Goal: Navigation & Orientation: Find specific page/section

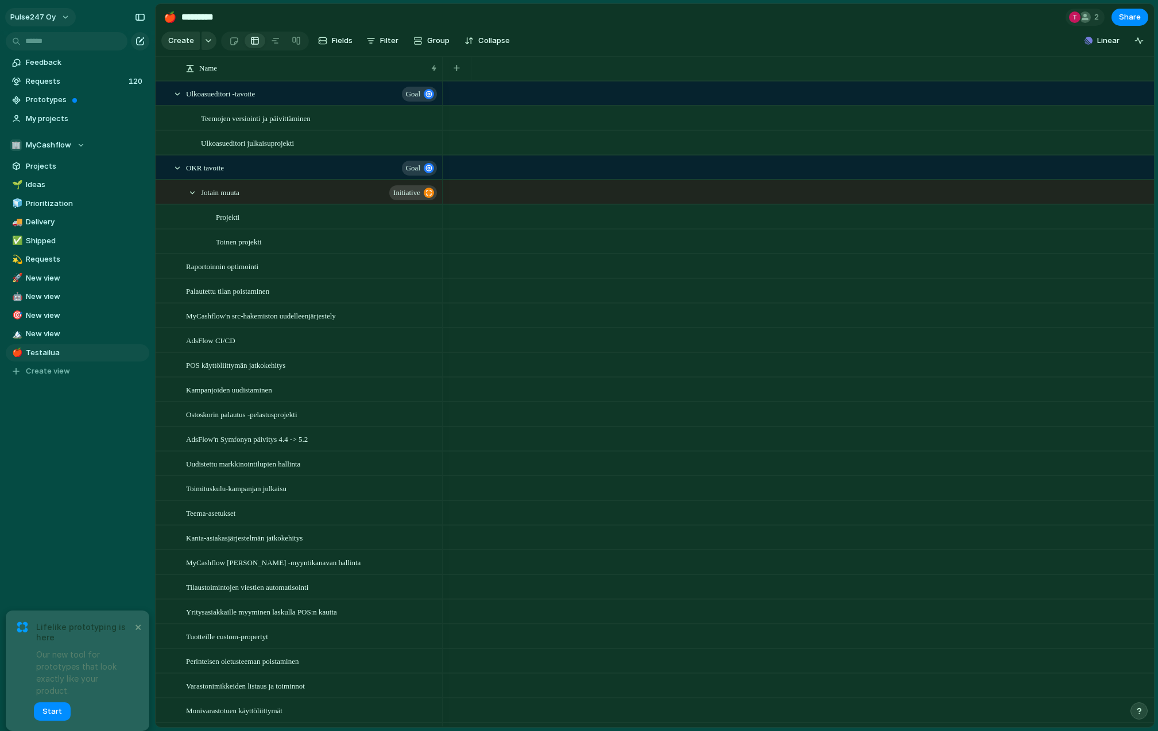
click at [30, 16] on span "Pulse247 Oy" at bounding box center [32, 16] width 45 height 11
click at [58, 96] on span "Prototypes" at bounding box center [85, 99] width 119 height 11
click at [55, 22] on span "Pulse247 Oy" at bounding box center [32, 16] width 45 height 11
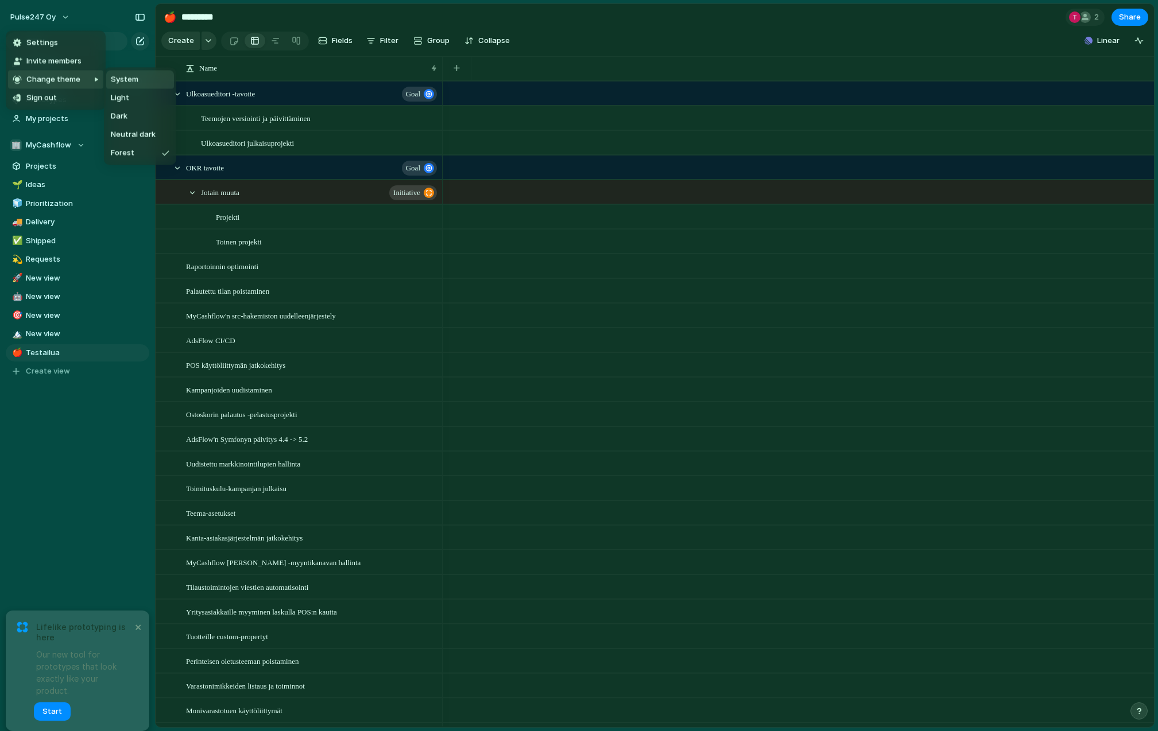
click at [134, 78] on span "System" at bounding box center [125, 79] width 28 height 11
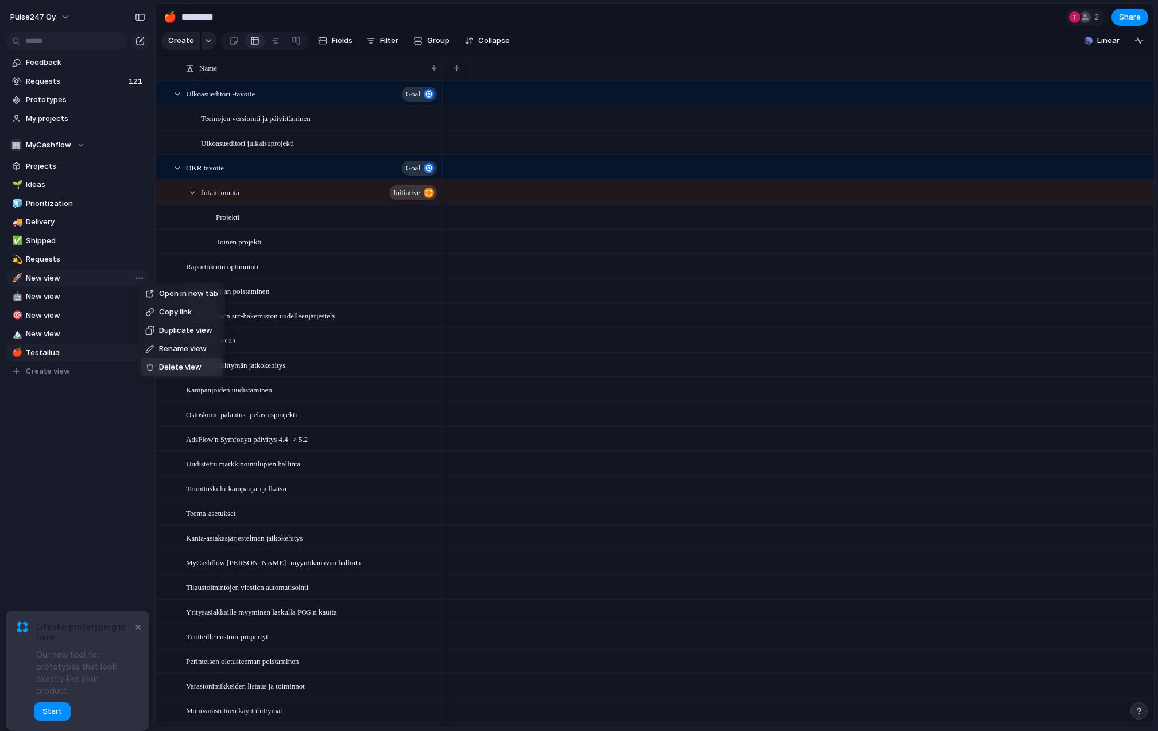
click at [177, 370] on span "Delete view" at bounding box center [180, 367] width 42 height 11
click at [169, 362] on span "Delete view" at bounding box center [187, 364] width 42 height 11
click at [175, 359] on li "Delete view" at bounding box center [187, 366] width 82 height 18
click at [185, 359] on span "Delete view" at bounding box center [182, 364] width 42 height 11
click at [180, 371] on span "Delete view" at bounding box center [182, 370] width 42 height 11
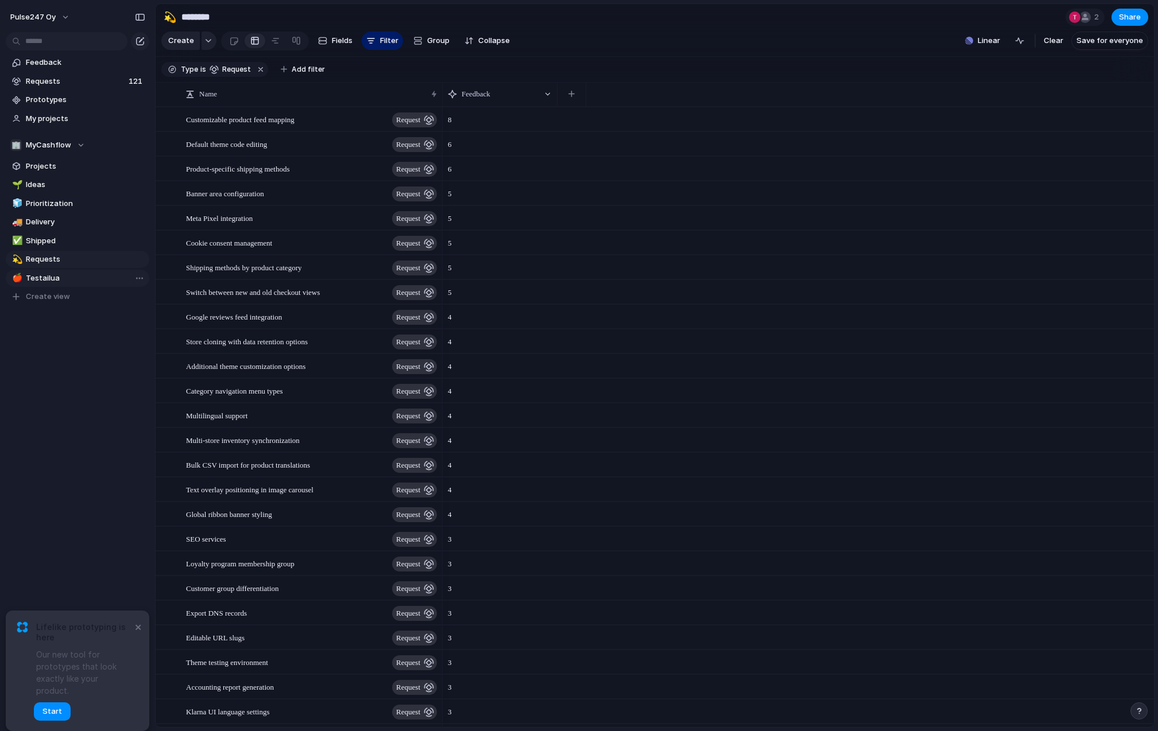
type input "********"
click at [135, 634] on button "×" at bounding box center [138, 627] width 14 height 14
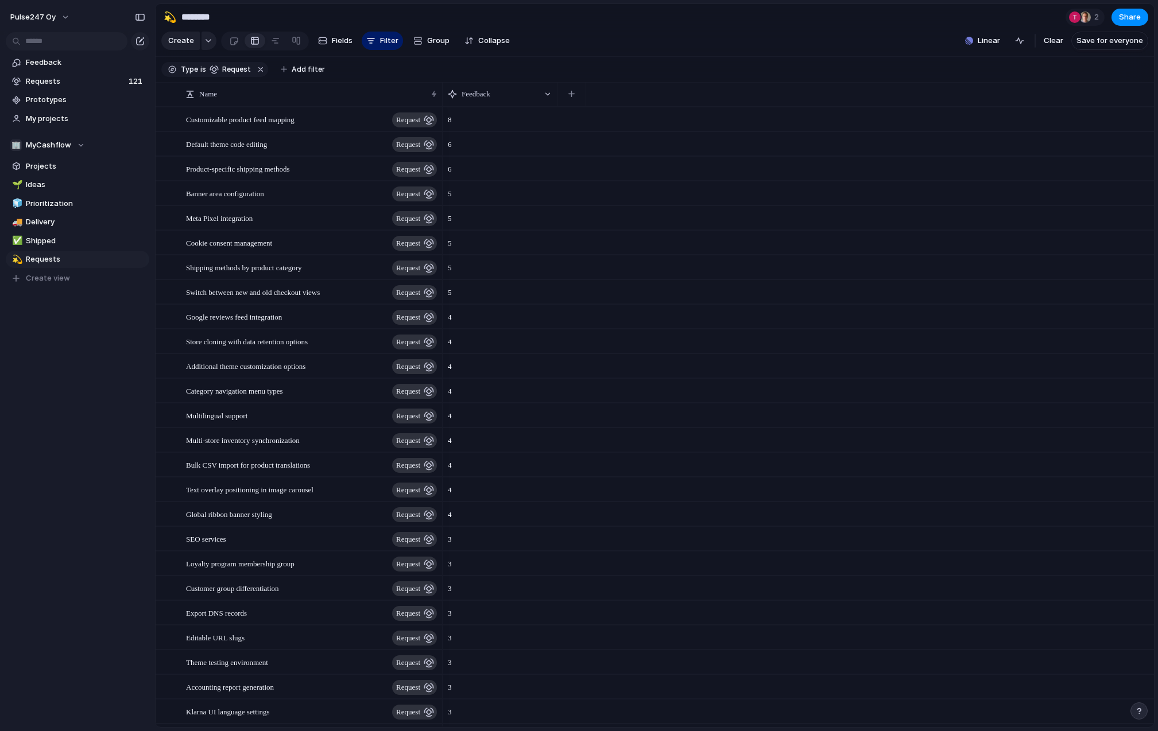
click at [107, 500] on div "Pulse247 Oy Feedback Requests 121 Prototypes My projects 🏢 MyCashflow Projects …" at bounding box center [77, 365] width 155 height 731
click at [46, 165] on span "Projects" at bounding box center [85, 166] width 119 height 11
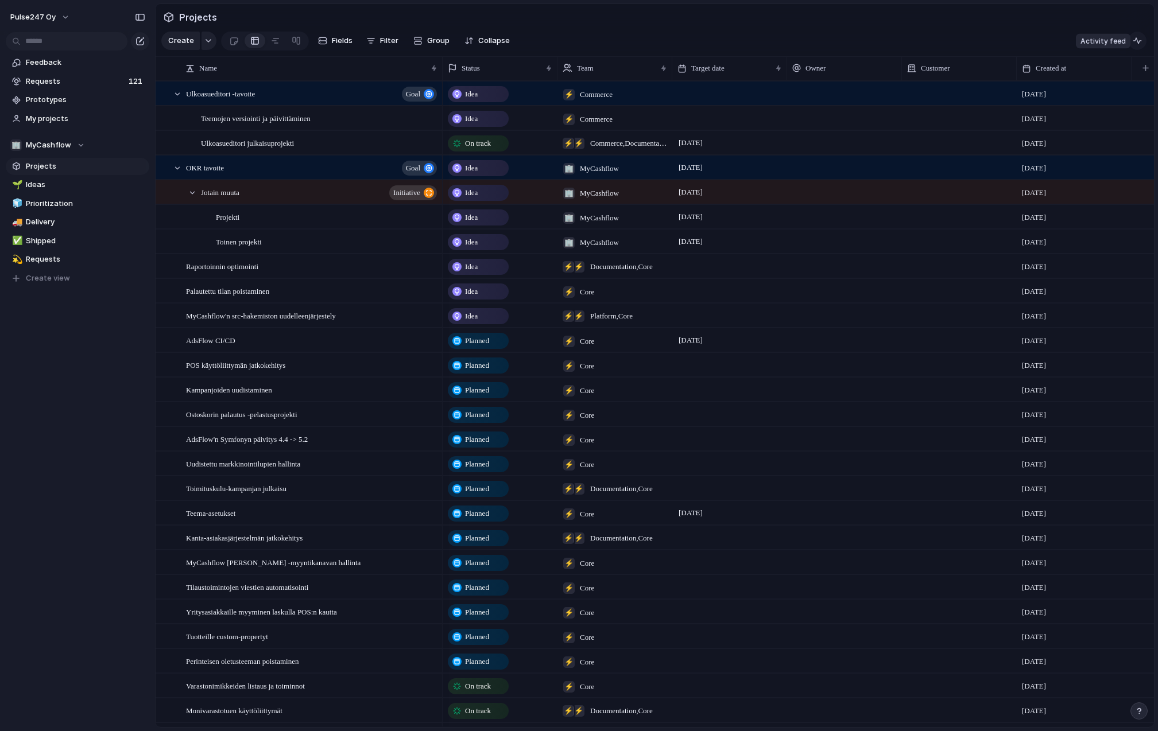
click at [1136, 39] on div "button" at bounding box center [1136, 40] width 9 height 9
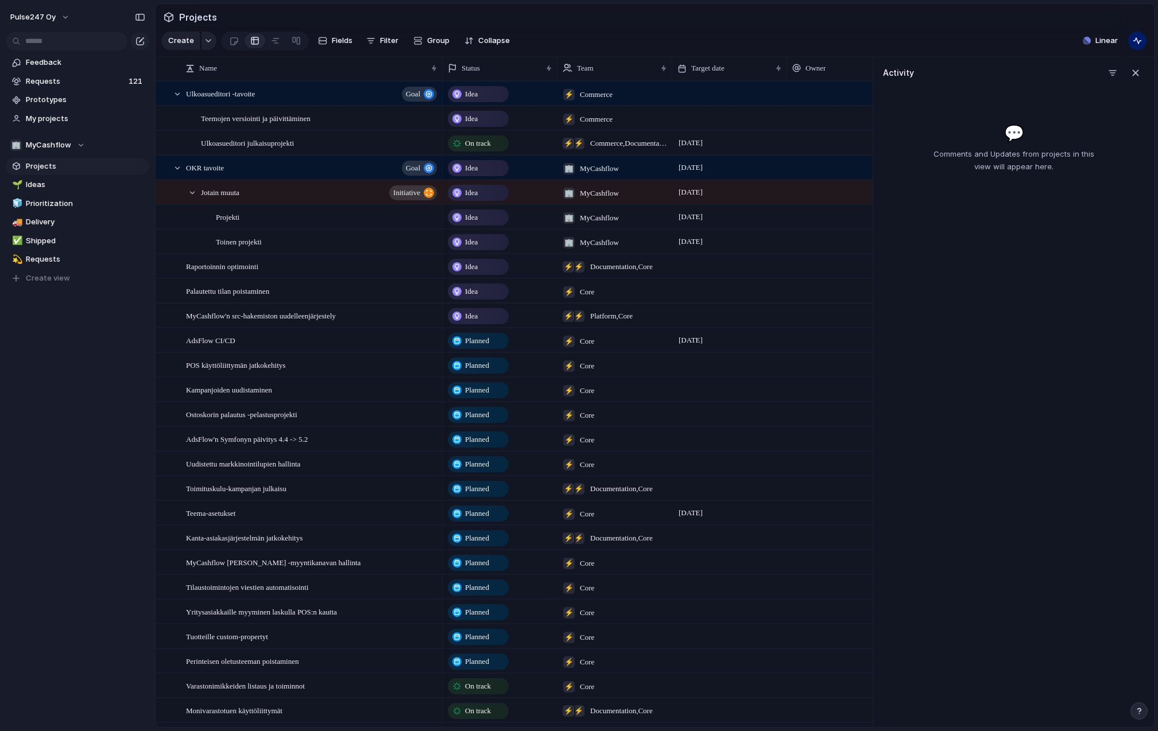
click at [936, 131] on div "💬 Comments and Updates from projects in this view will appear here." at bounding box center [1014, 147] width 262 height 52
click at [44, 20] on span "Pulse247 Oy" at bounding box center [32, 16] width 45 height 11
click at [42, 42] on span "Settings" at bounding box center [42, 42] width 32 height 11
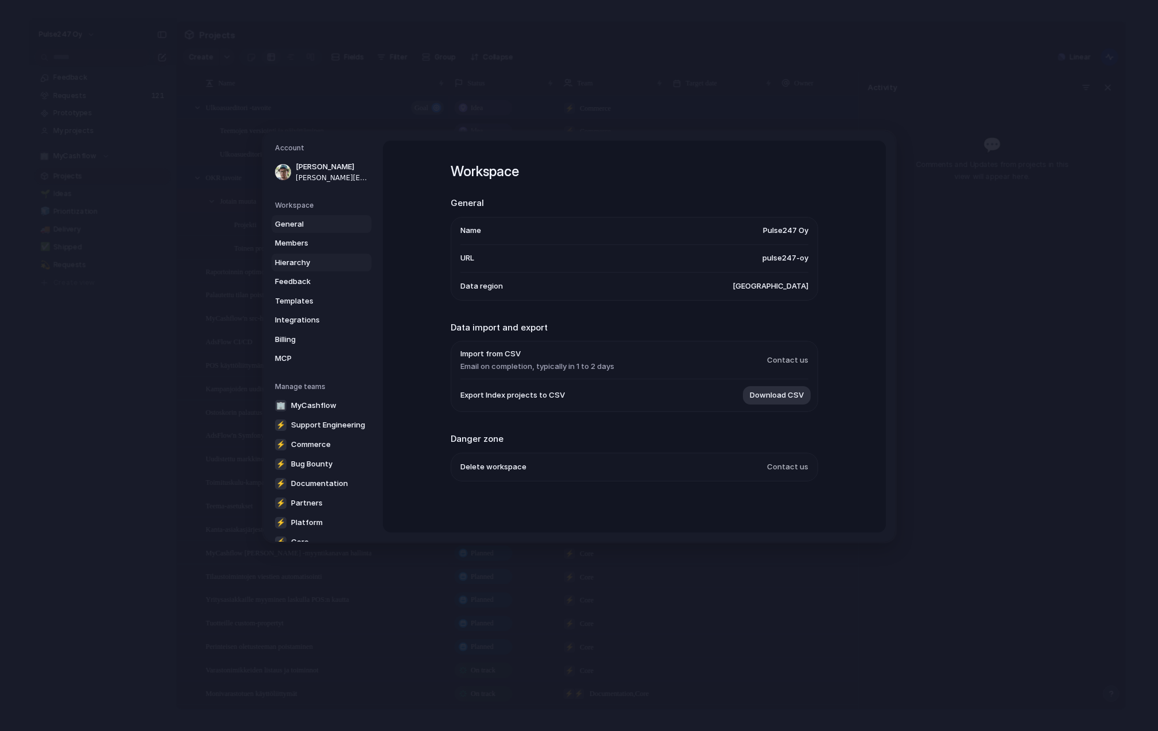
click at [300, 264] on span "Hierarchy" at bounding box center [311, 262] width 73 height 11
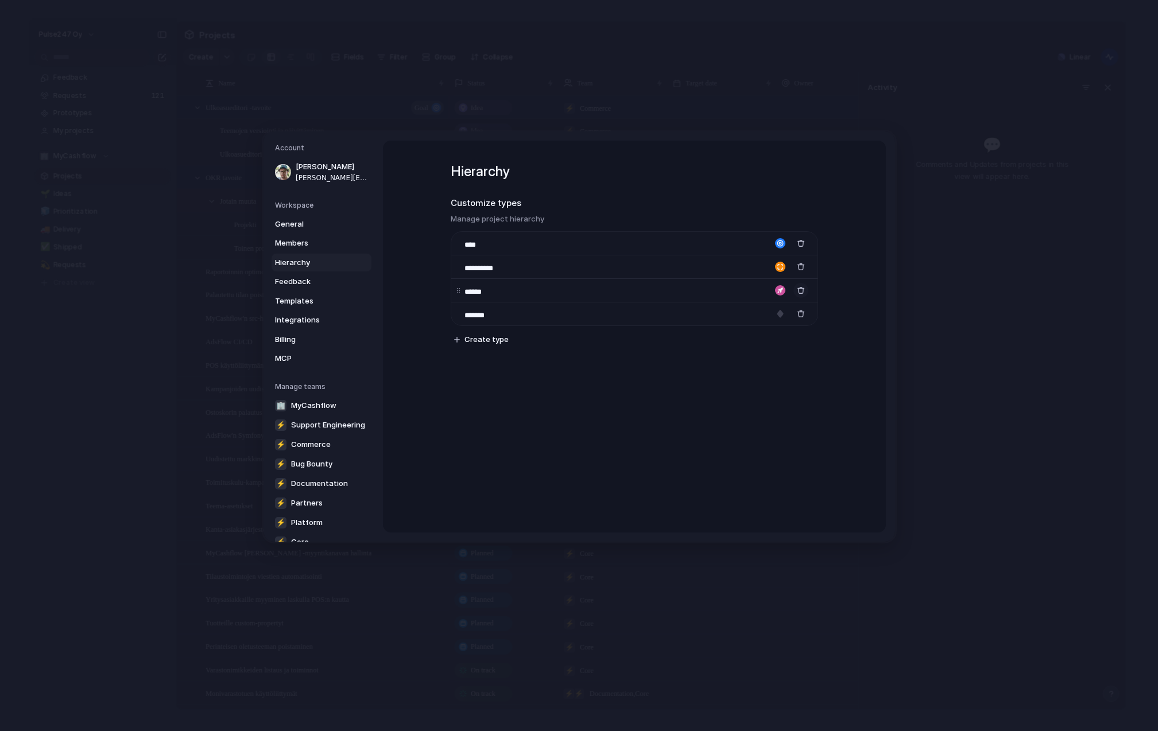
click at [798, 291] on div "button" at bounding box center [801, 290] width 8 height 8
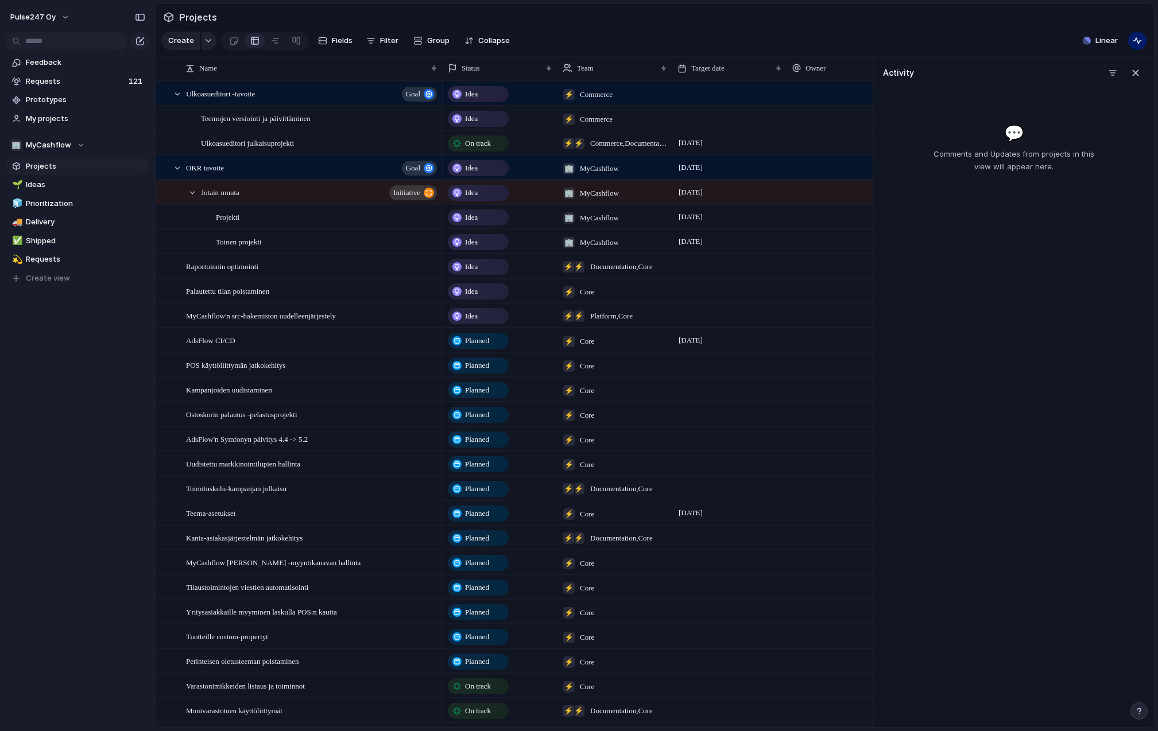
drag, startPoint x: 902, startPoint y: 149, endPoint x: 1060, endPoint y: 267, distance: 197.7
click at [1060, 267] on div "Activity 💬 Comments and Updates from projects in this view will appear here." at bounding box center [1012, 392] width 281 height 671
click at [235, 166] on div "OKR tavoite Goal" at bounding box center [312, 168] width 253 height 24
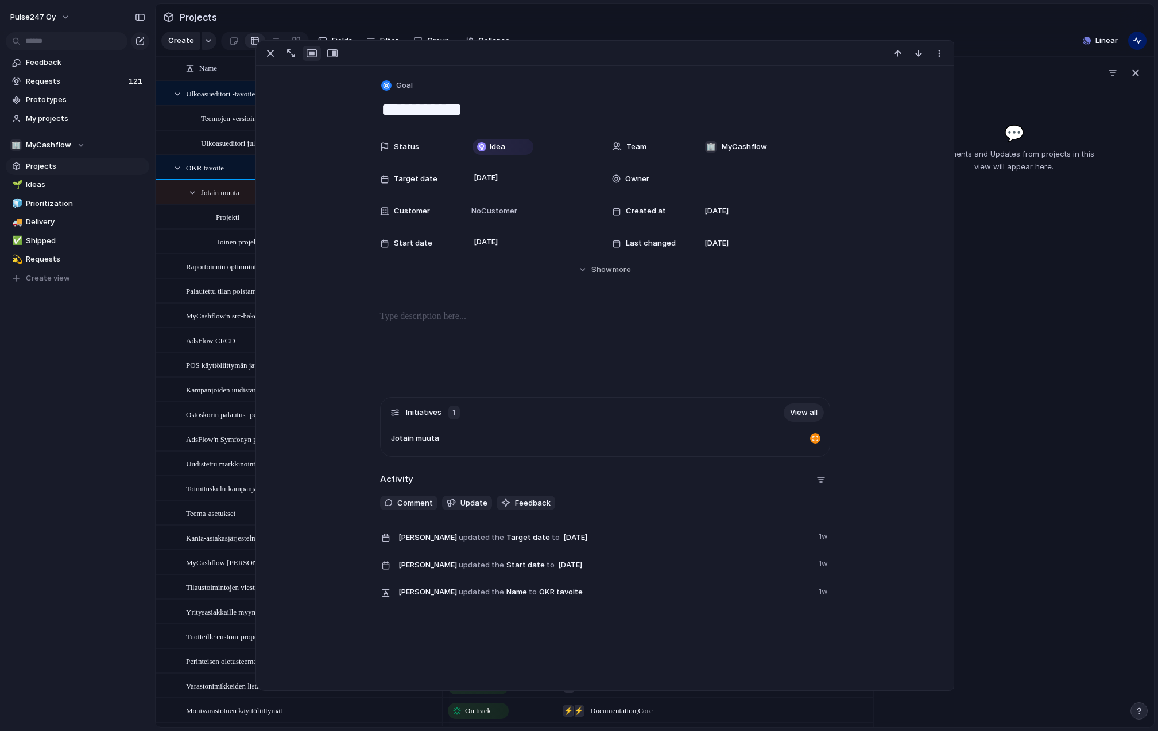
click at [232, 190] on span "Jotain muuta" at bounding box center [220, 191] width 38 height 13
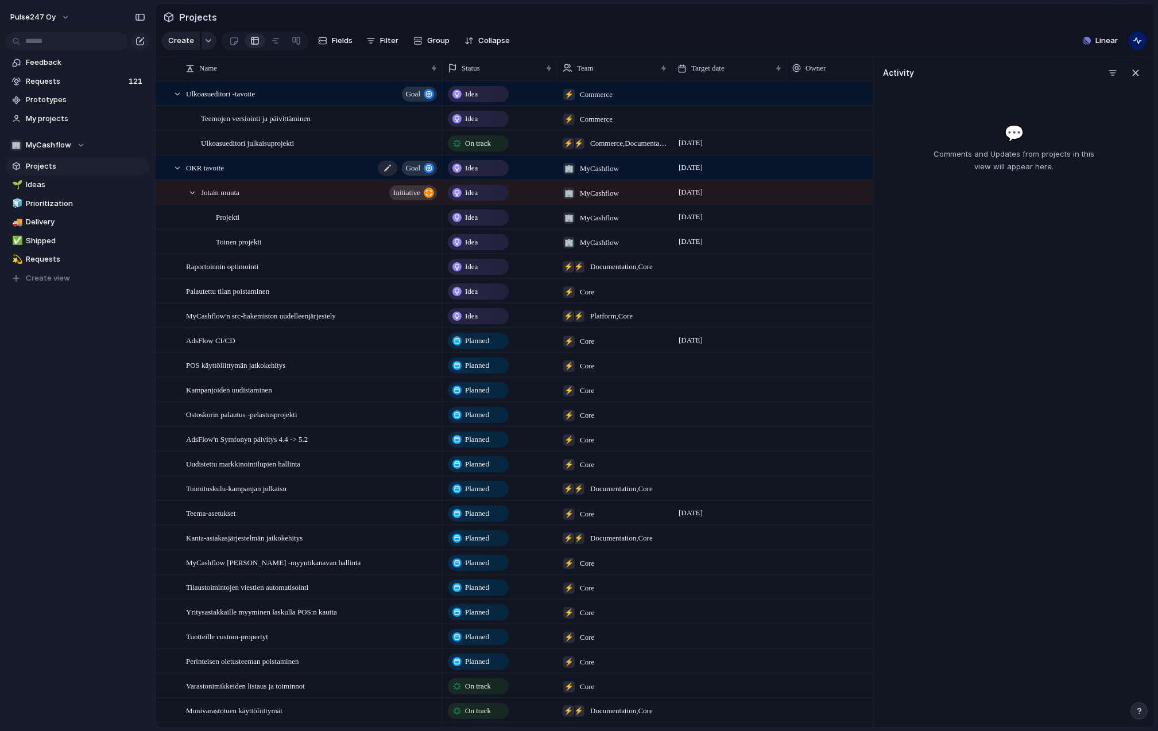
click at [231, 170] on div "OKR tavoite Goal" at bounding box center [312, 168] width 253 height 24
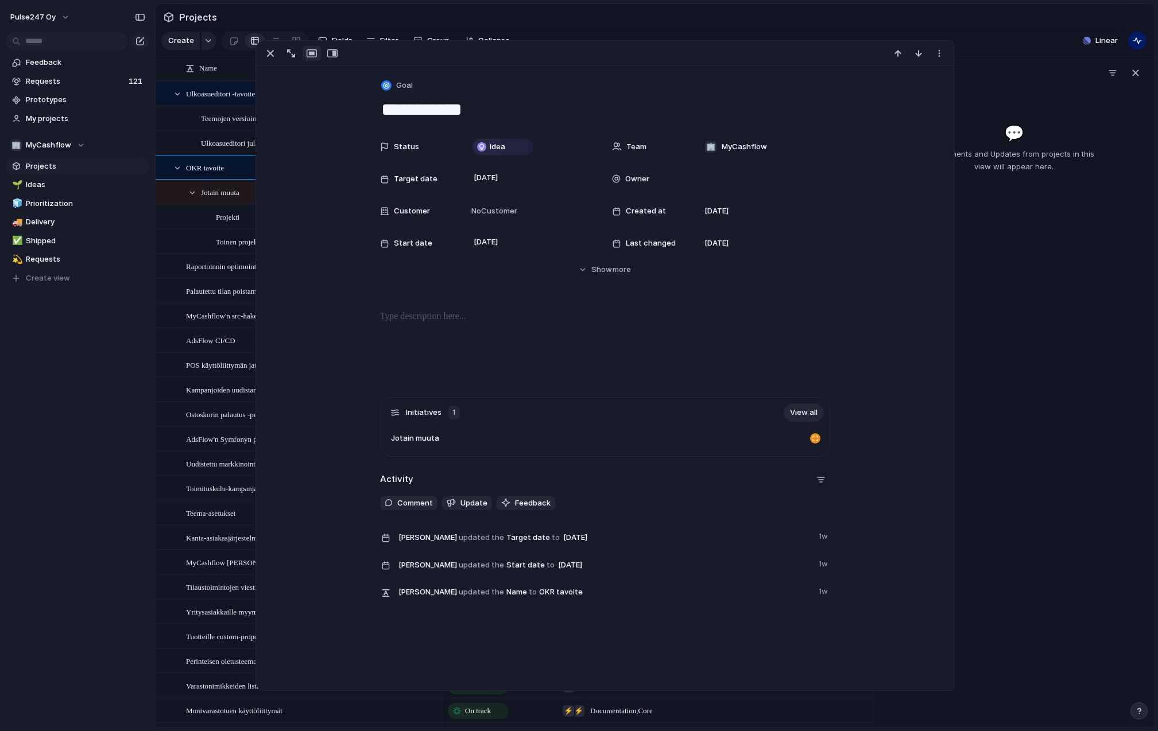
click at [89, 354] on div "Feedback Requests 121 Prototypes My projects 🏢 MyCashflow Projects 🌱 Ideas 🧊 Pr…" at bounding box center [77, 190] width 155 height 380
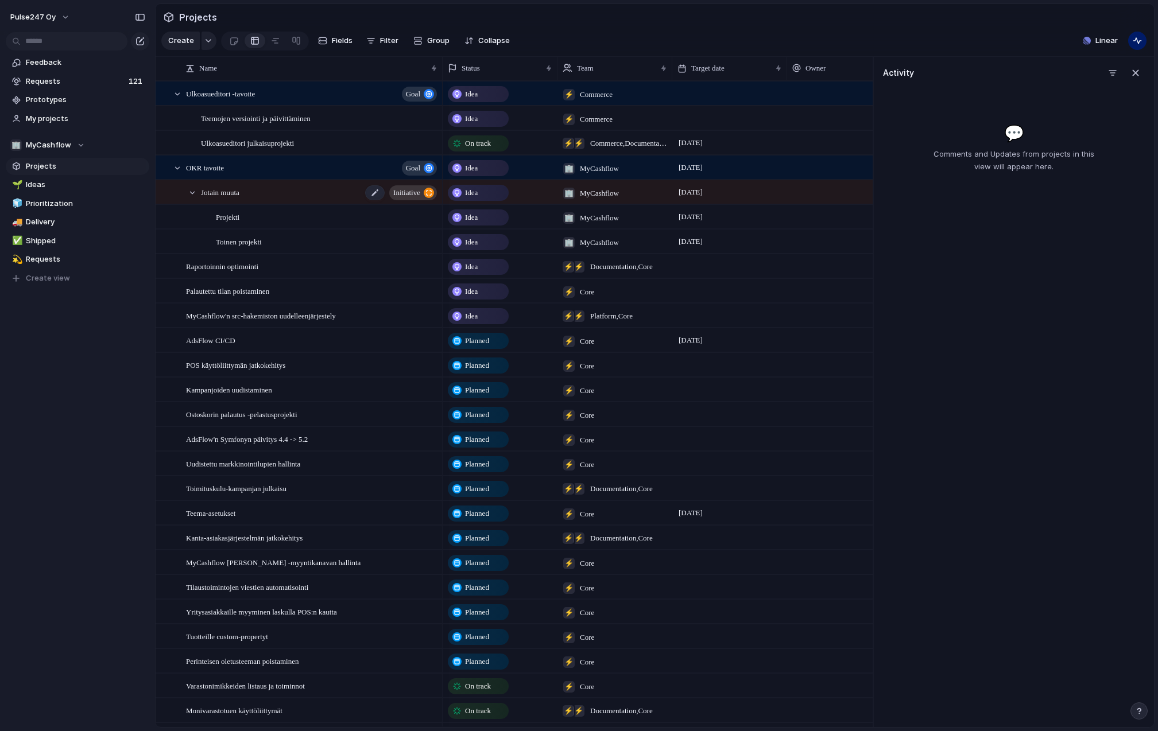
click at [276, 195] on div "Jotain muuta initiative" at bounding box center [320, 193] width 238 height 24
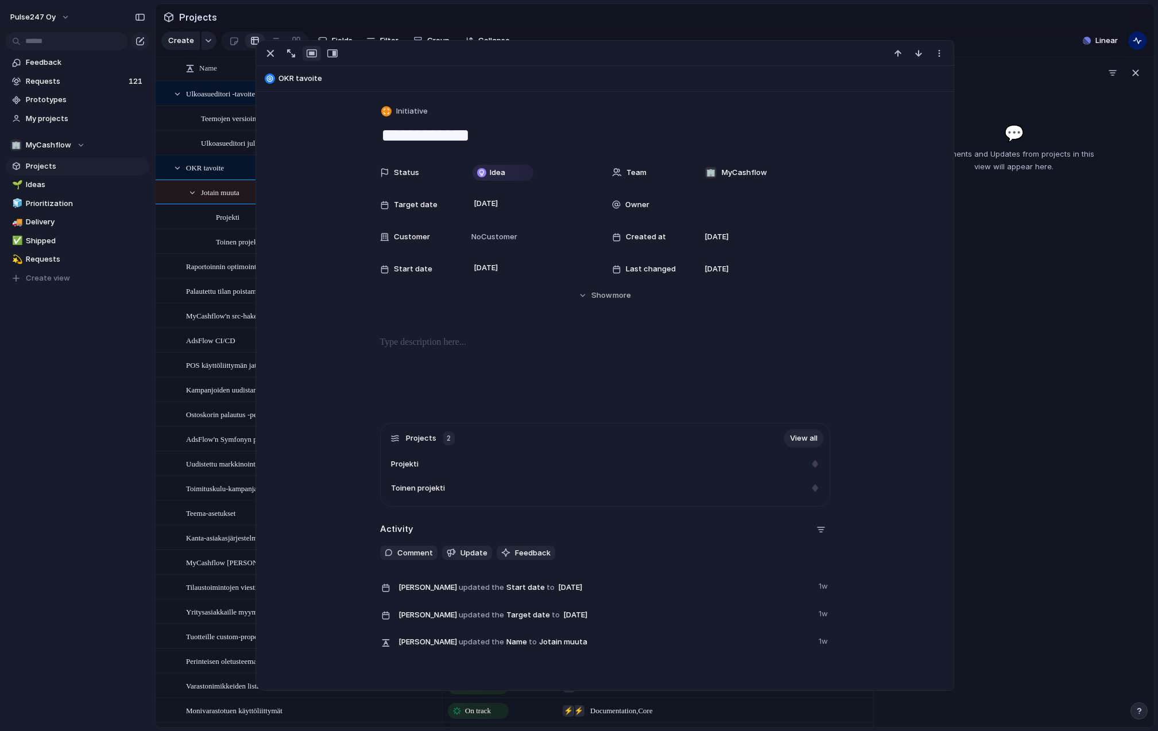
click at [997, 67] on header "Activity" at bounding box center [1014, 73] width 262 height 18
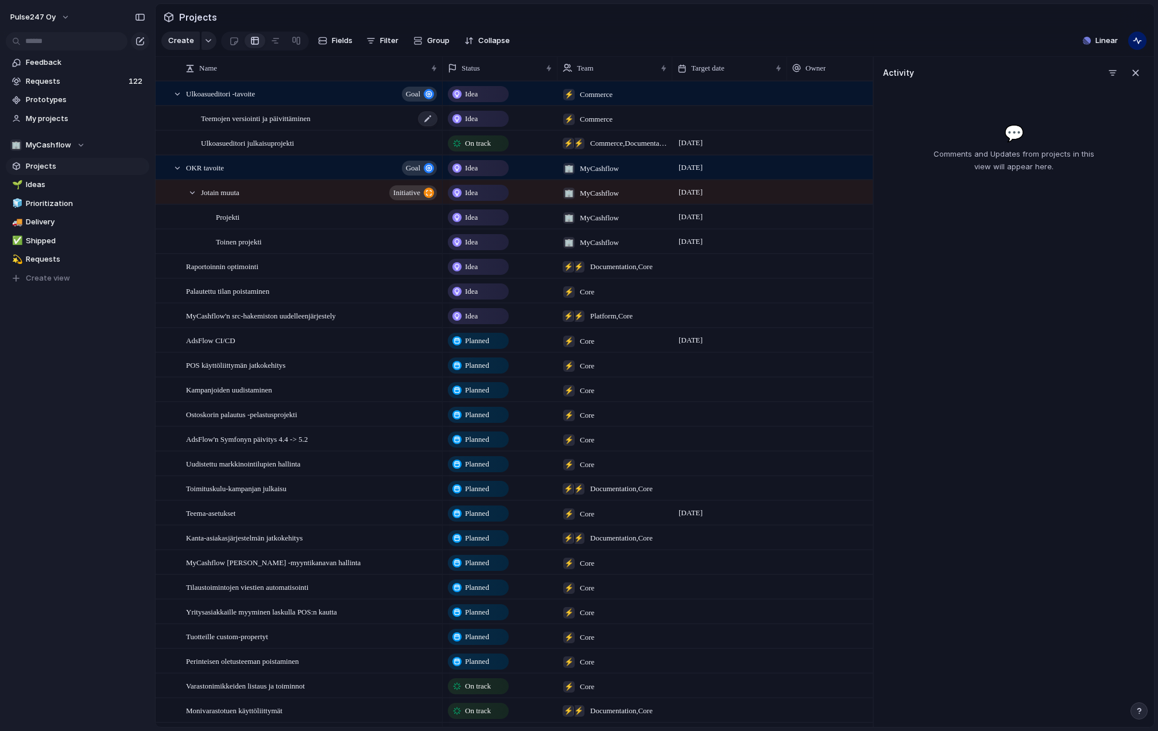
click at [271, 123] on span "Teemojen versiointi ja päivittäminen" at bounding box center [256, 117] width 110 height 13
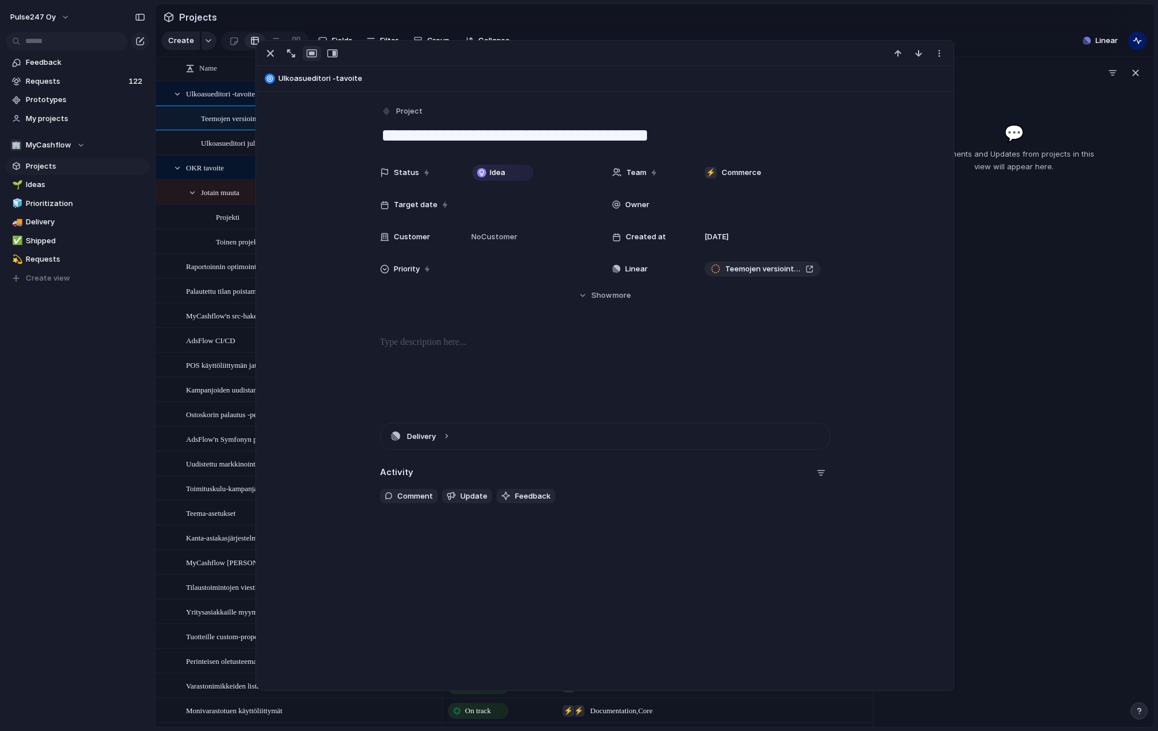
click at [999, 162] on p "Comments and Updates from projects in this view will appear here." at bounding box center [1014, 160] width 176 height 25
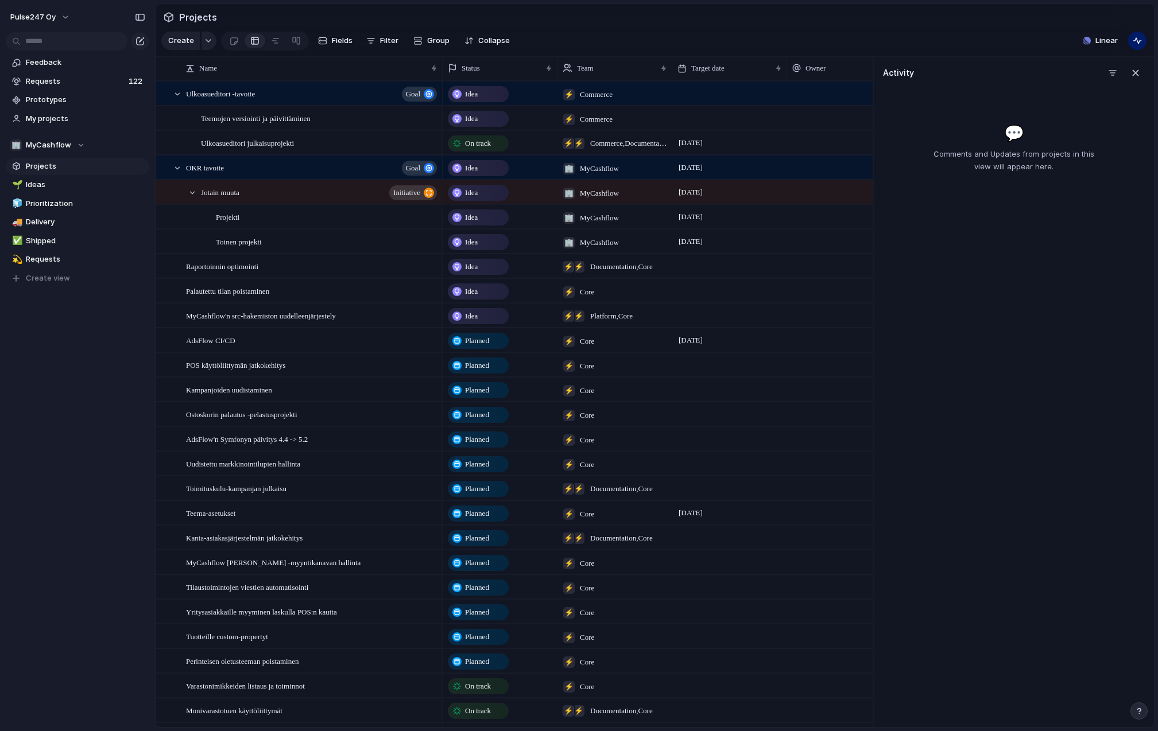
drag, startPoint x: 928, startPoint y: 119, endPoint x: 1042, endPoint y: 201, distance: 140.8
click at [1042, 201] on div "Activity 💬 Comments and Updates from projects in this view will appear here." at bounding box center [1012, 392] width 281 height 671
click at [926, 157] on p "Comments and Updates from projects in this view will appear here." at bounding box center [1014, 160] width 176 height 25
click at [274, 40] on div at bounding box center [275, 41] width 9 height 18
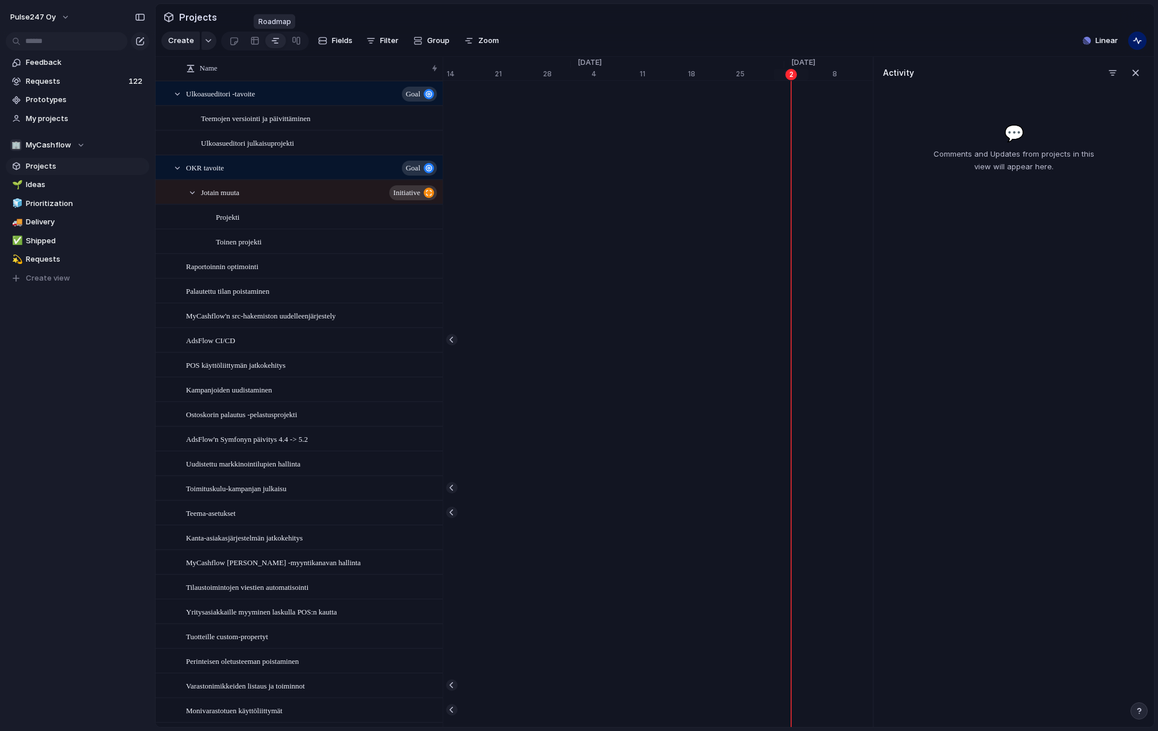
scroll to position [0, 7208]
click at [1098, 42] on span "Linear" at bounding box center [1106, 40] width 22 height 11
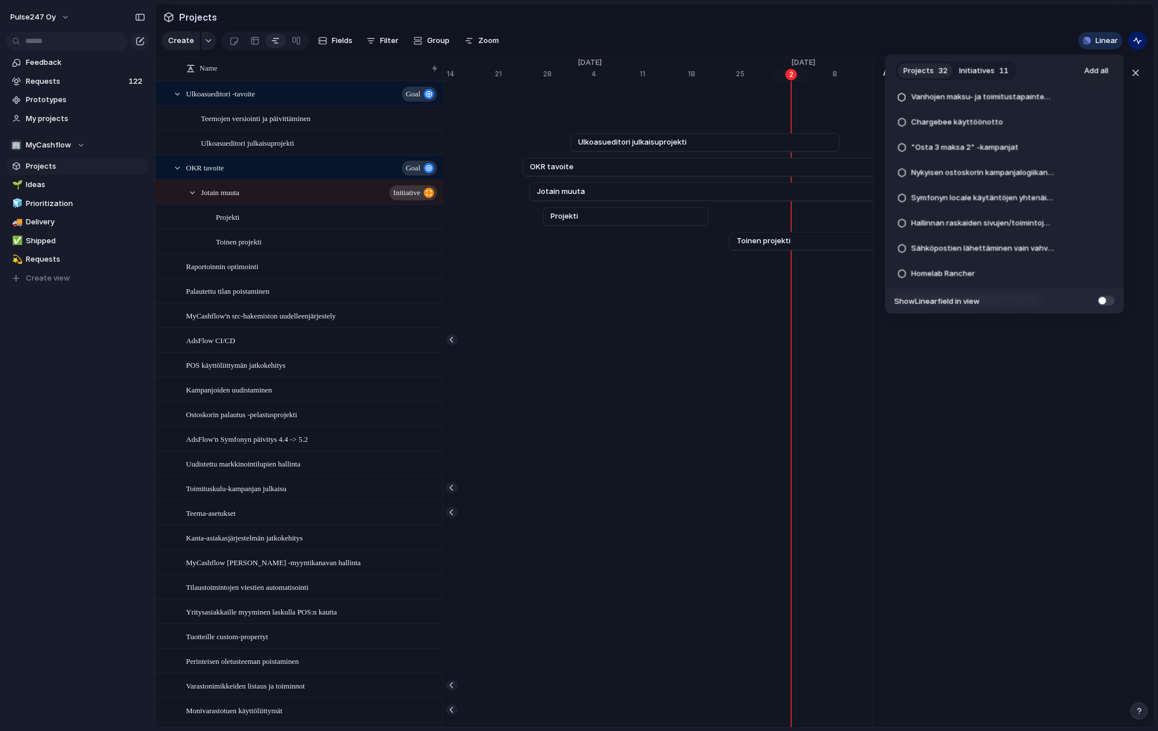
scroll to position [0, 0]
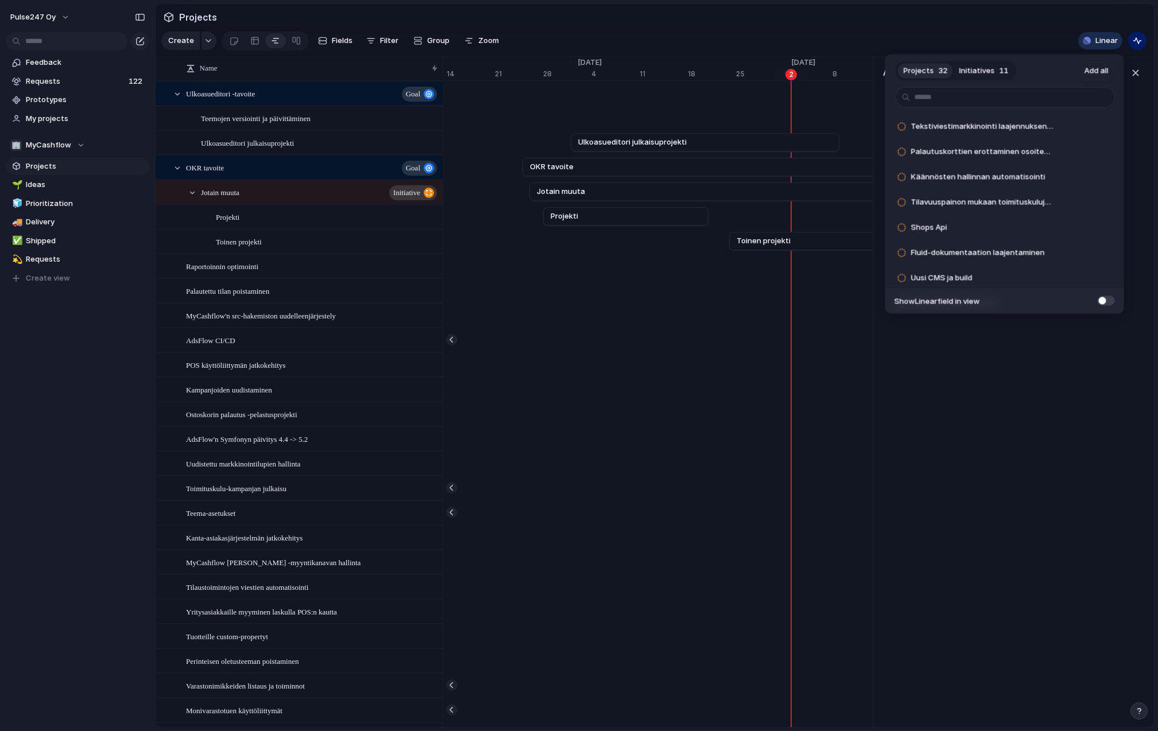
click at [972, 65] on span "Initiatives" at bounding box center [977, 70] width 36 height 11
click at [1093, 69] on span "Add all" at bounding box center [1096, 70] width 24 height 11
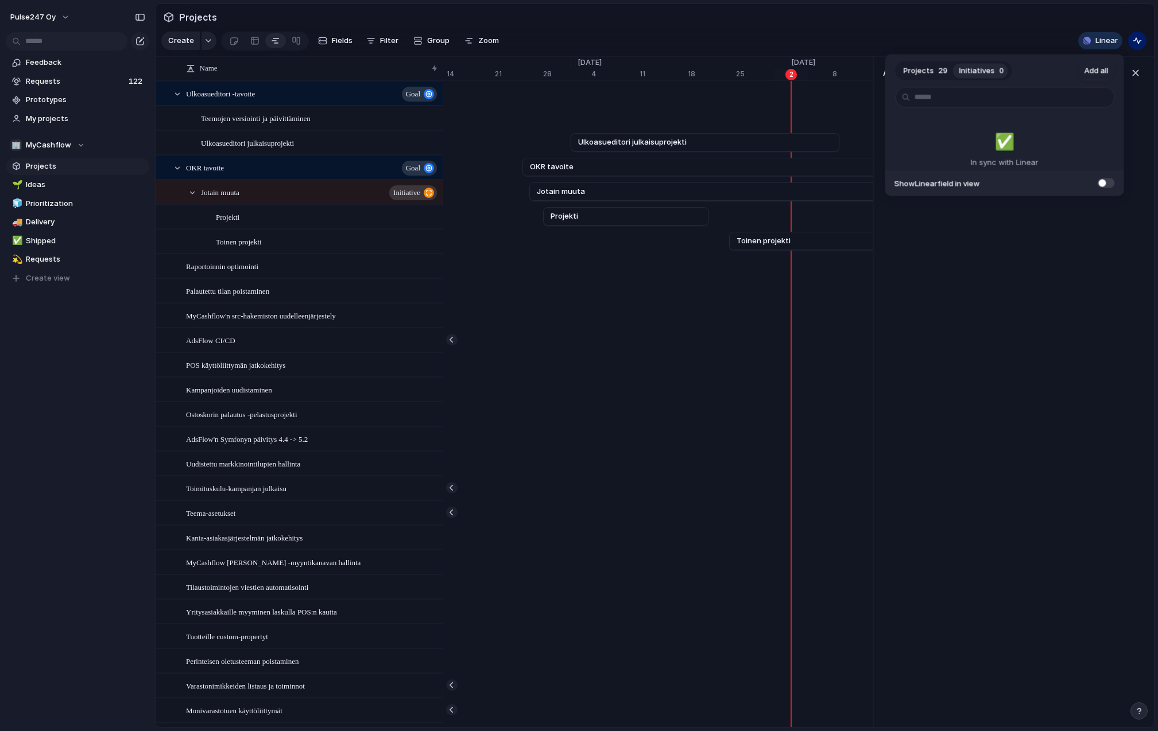
click at [907, 68] on span "Projects" at bounding box center [918, 70] width 30 height 11
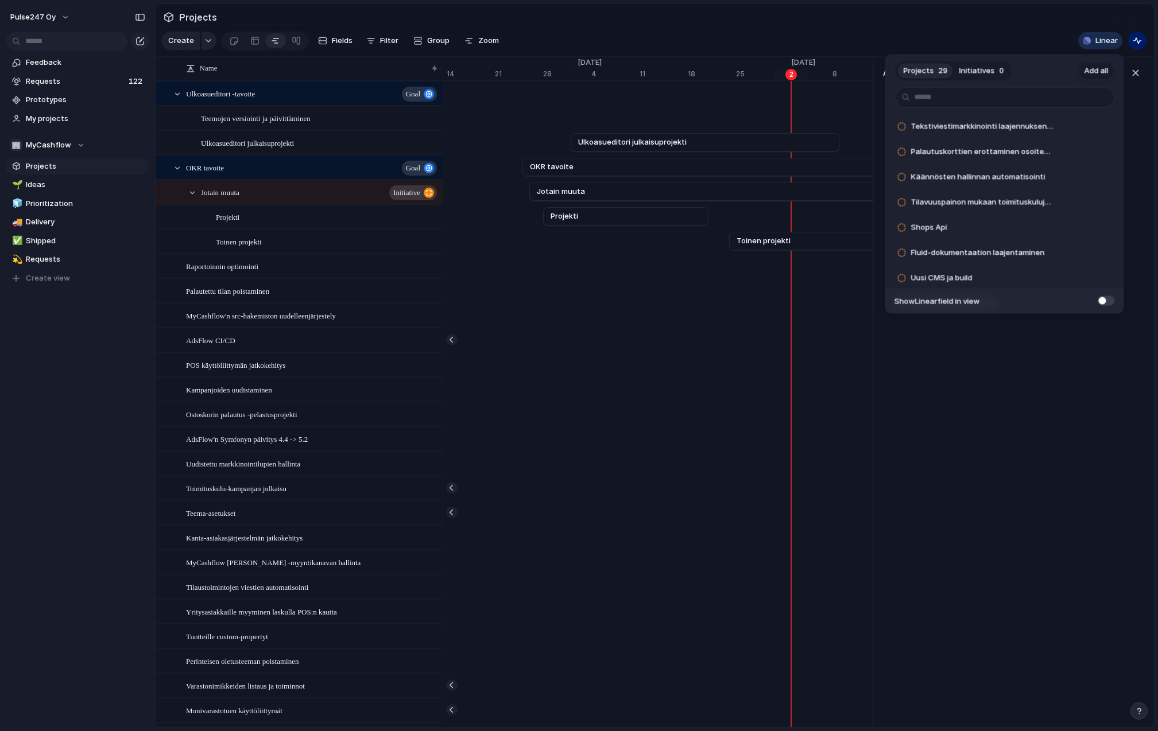
click at [1095, 68] on span "Add all" at bounding box center [1096, 70] width 24 height 11
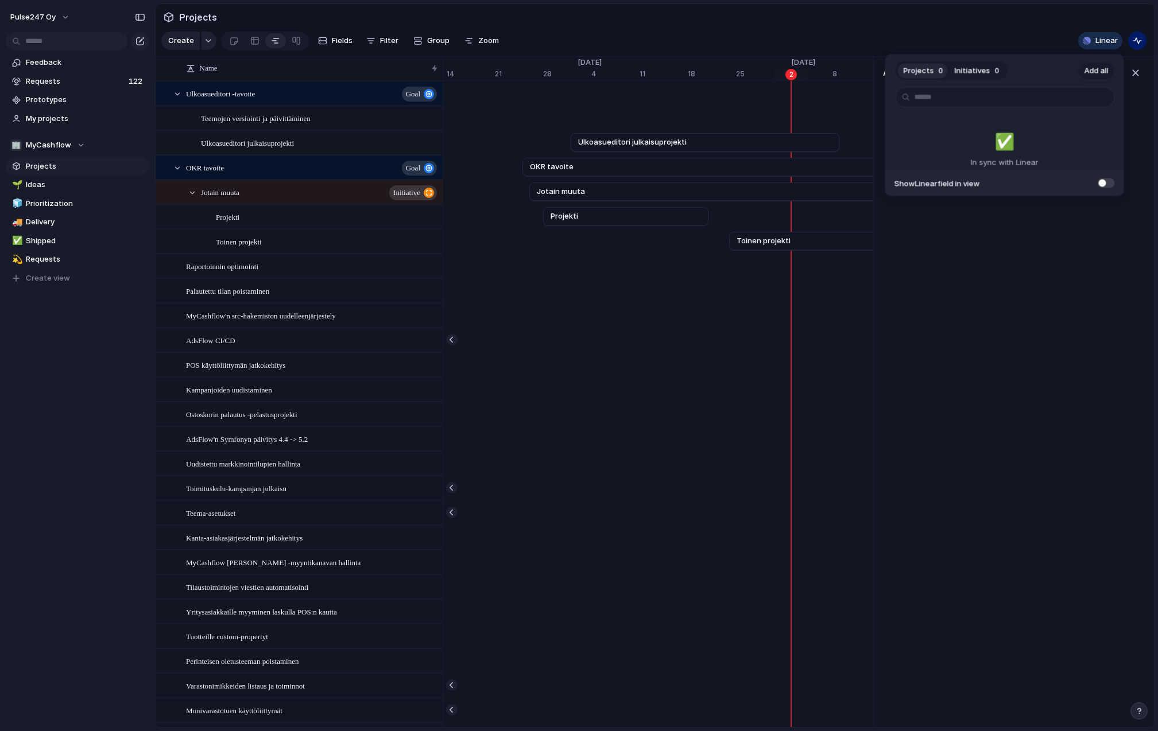
click at [1095, 68] on span "Add all" at bounding box center [1096, 70] width 24 height 11
click at [909, 27] on div "Projects 0 Initiatives 0 Add all ✅️ In sync with Linear Show Linear field in vi…" at bounding box center [579, 365] width 1158 height 731
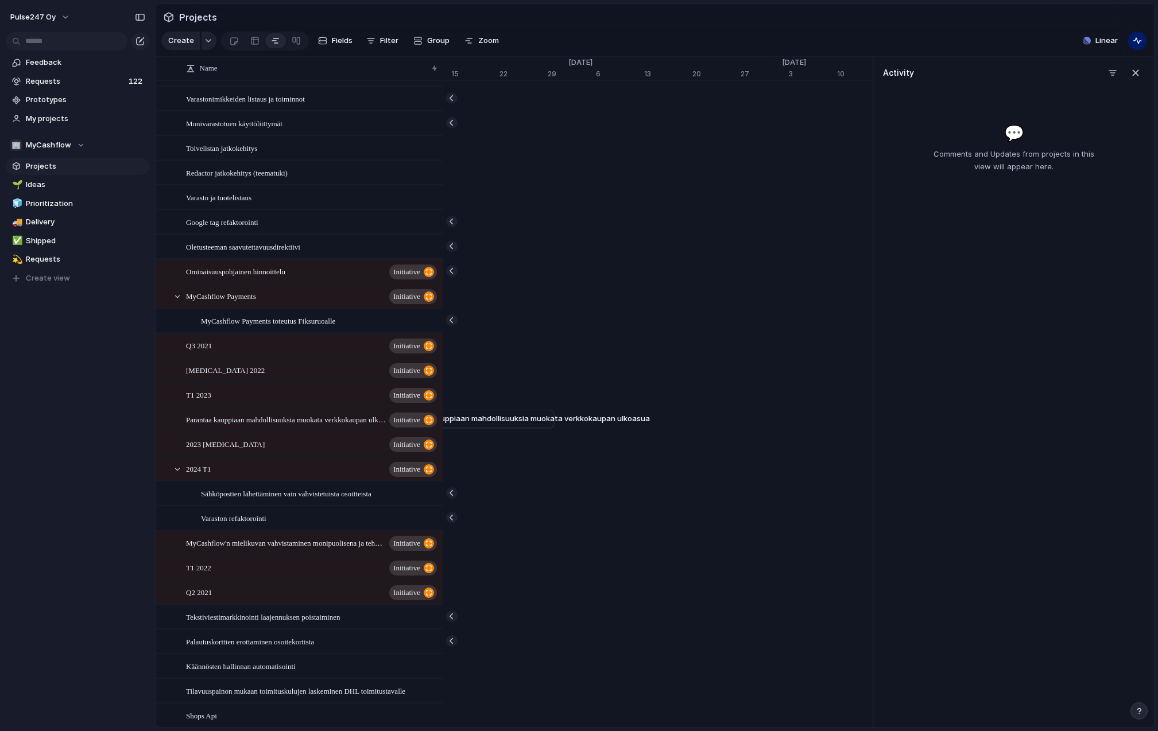
scroll to position [0, 7643]
click at [1144, 42] on button "button" at bounding box center [1137, 41] width 18 height 18
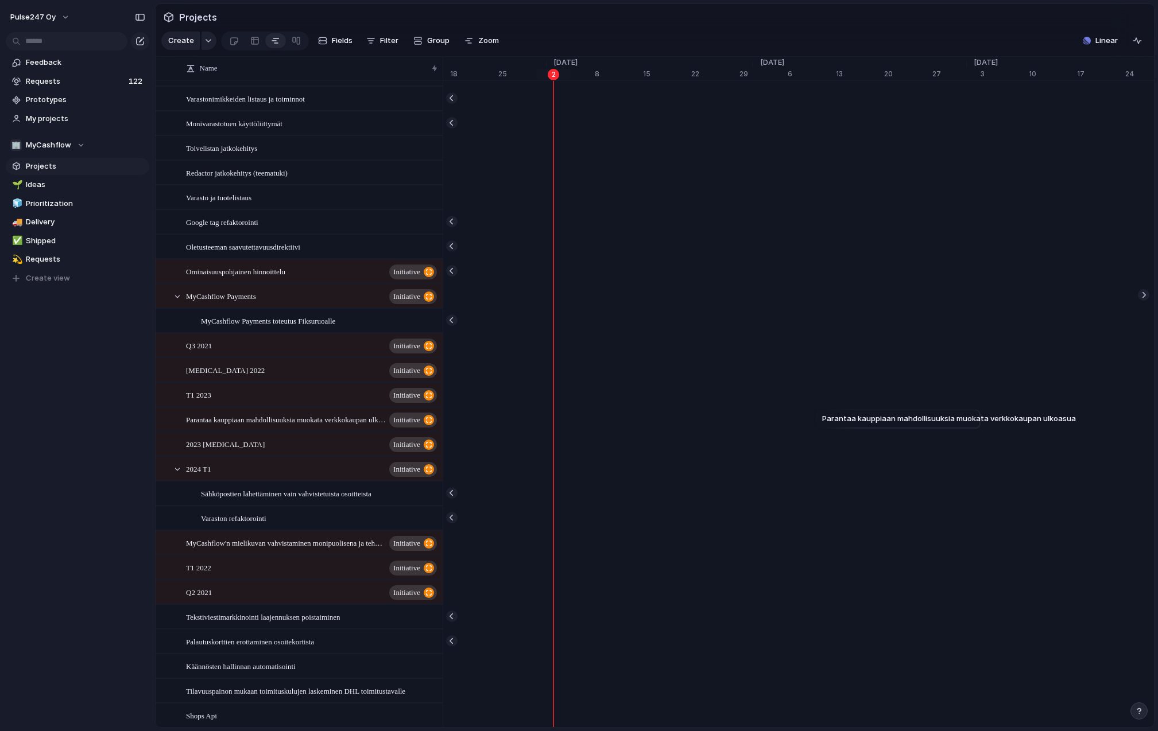
scroll to position [0, 7097]
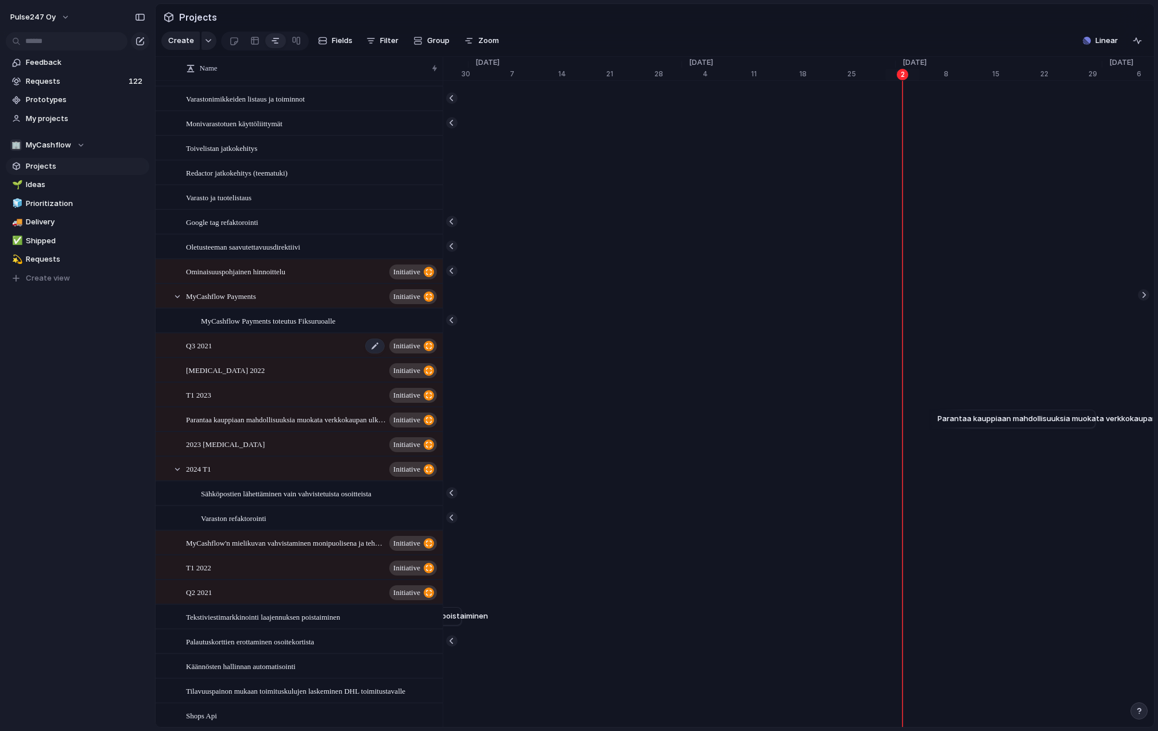
click at [227, 345] on div "Q3 2021 initiative" at bounding box center [312, 346] width 253 height 24
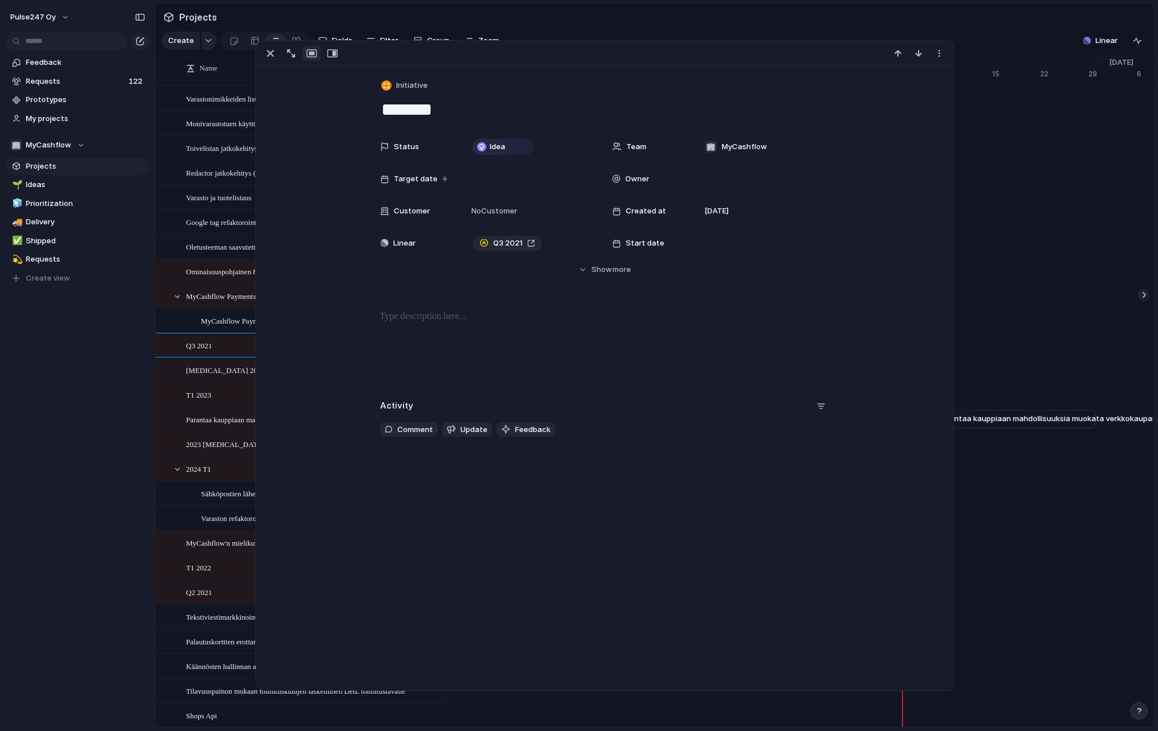
click at [691, 7] on section "Projects" at bounding box center [655, 17] width 998 height 26
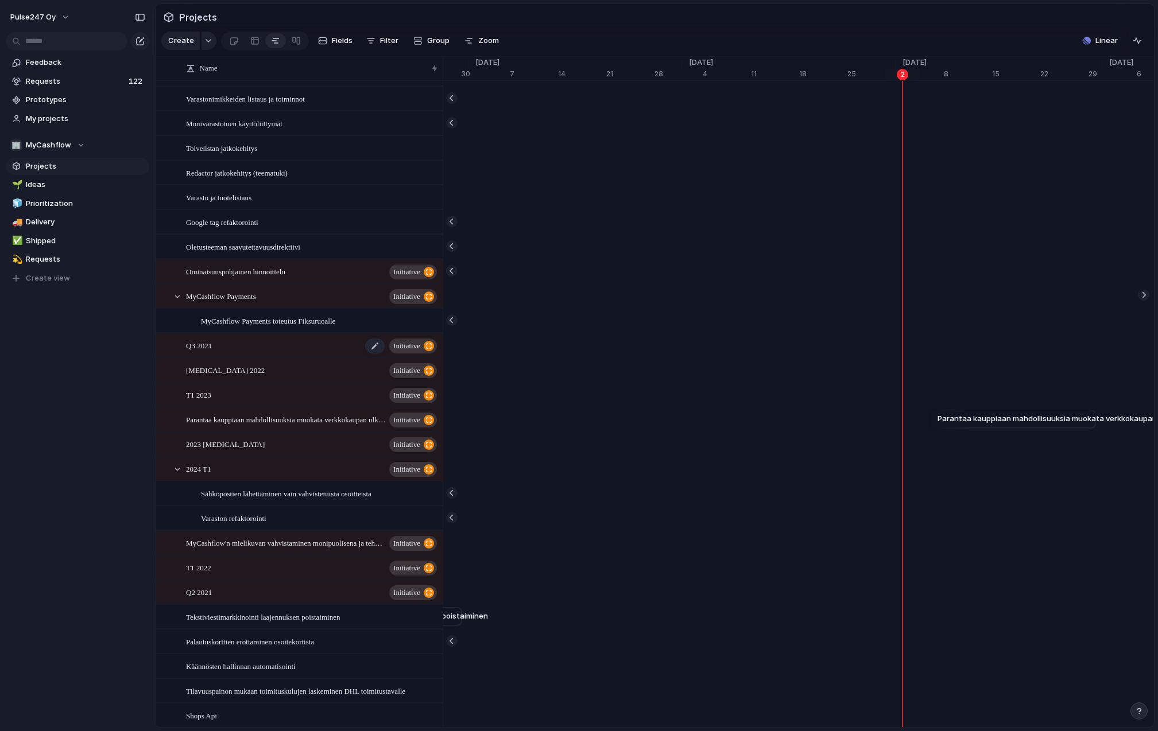
click at [204, 347] on span "Q3 2021" at bounding box center [199, 345] width 26 height 13
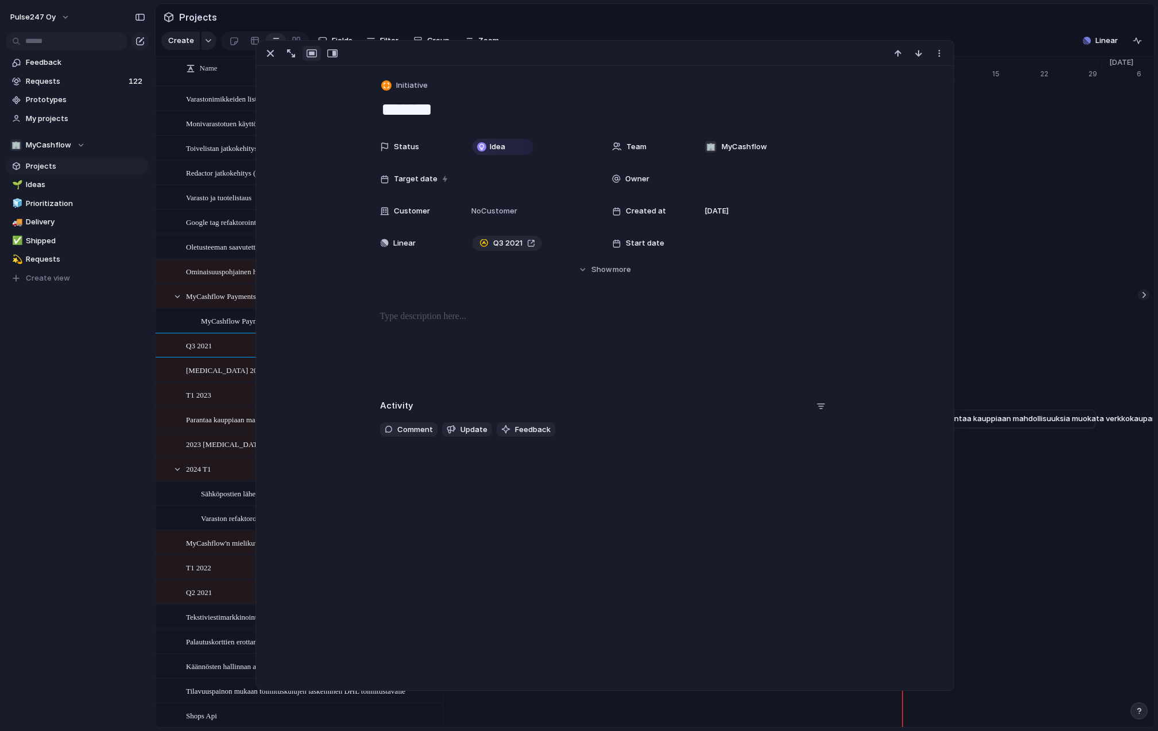
click at [438, 312] on p at bounding box center [605, 317] width 450 height 14
click at [612, 270] on div "Hide Show more" at bounding box center [611, 269] width 40 height 11
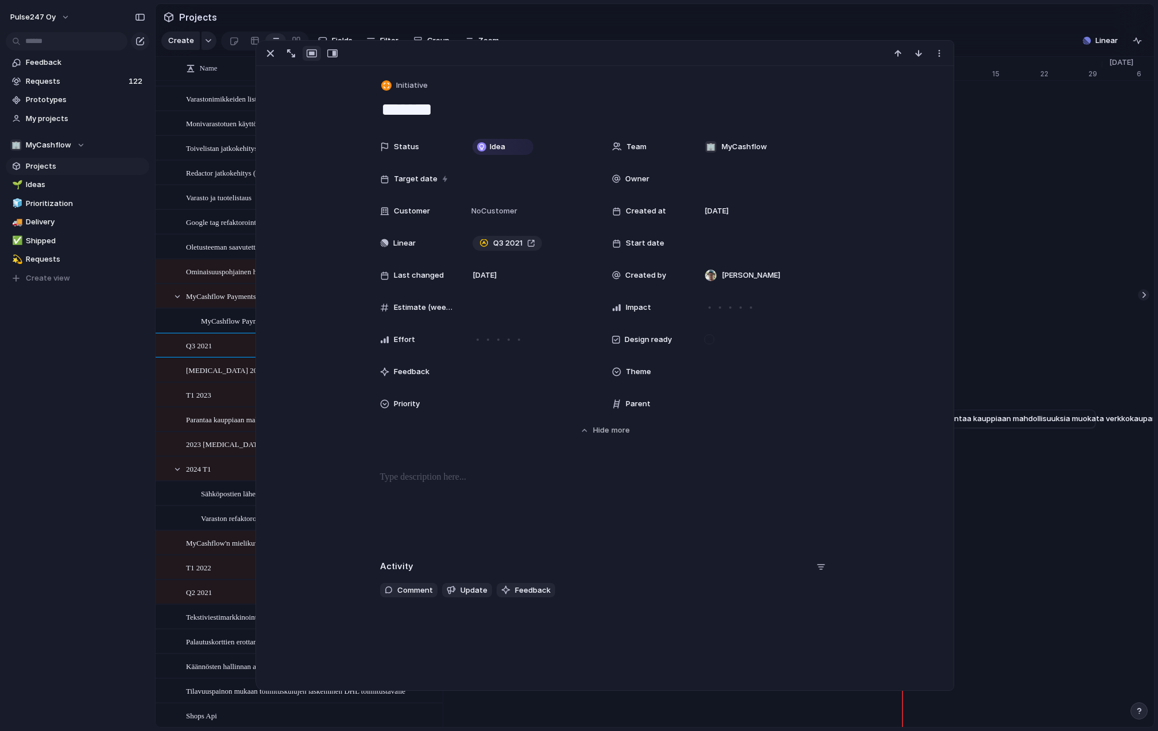
click at [457, 490] on div at bounding box center [605, 507] width 670 height 73
click at [516, 653] on div "**********" at bounding box center [604, 378] width 697 height 624
click at [505, 240] on span "Q3 2021" at bounding box center [507, 243] width 29 height 11
click at [269, 51] on div "button" at bounding box center [270, 53] width 14 height 14
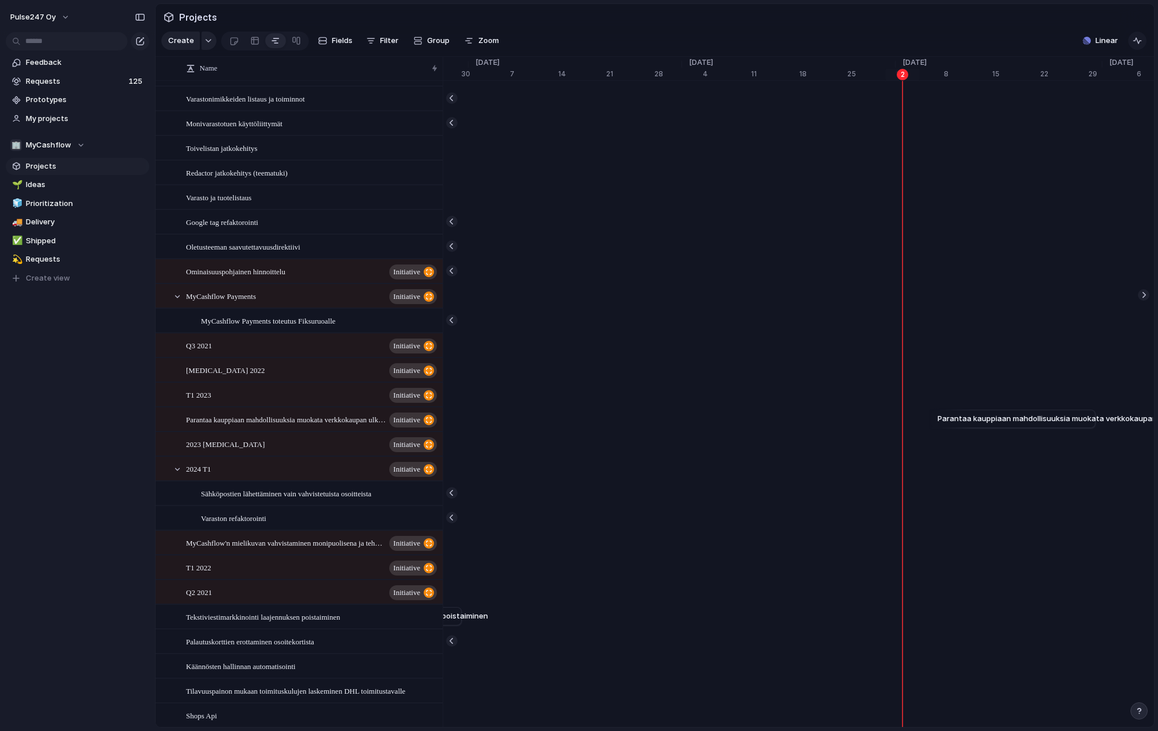
click at [1146, 40] on button "button" at bounding box center [1137, 41] width 18 height 18
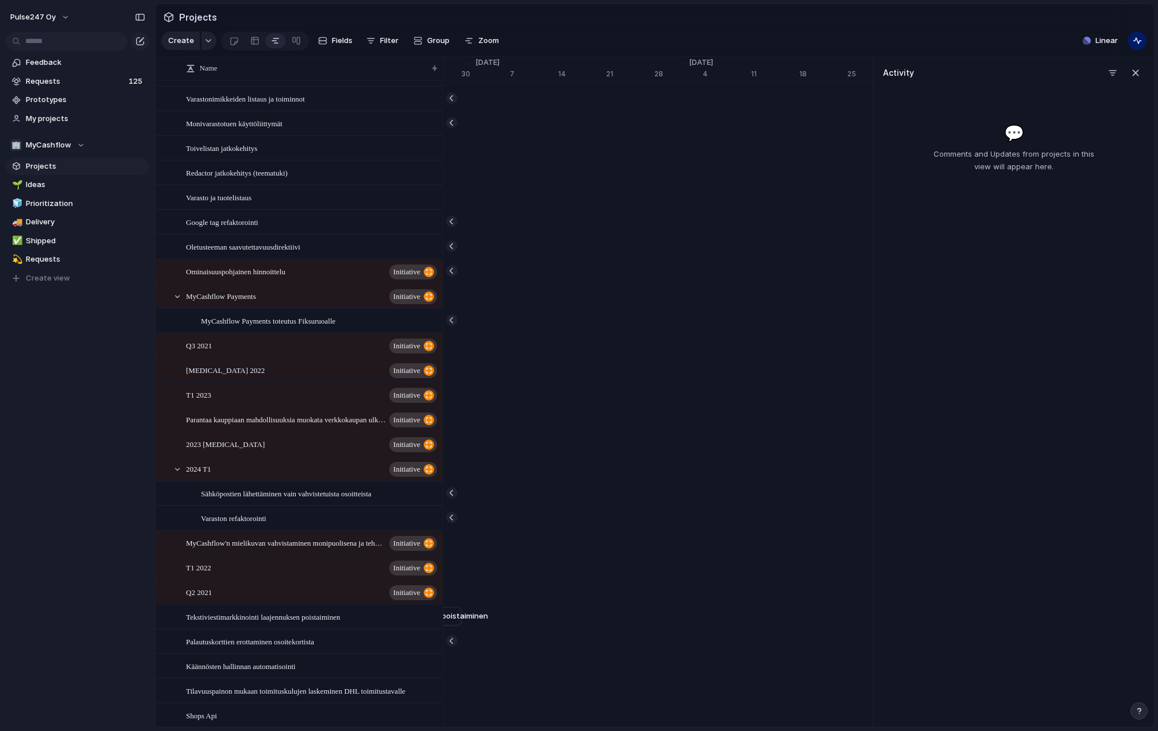
drag, startPoint x: 907, startPoint y: 138, endPoint x: 1109, endPoint y: 217, distance: 216.3
click at [1115, 211] on div "Activity 💬 Comments and Updates from projects in this view will appear here." at bounding box center [1012, 392] width 281 height 671
click at [1134, 72] on div "button" at bounding box center [1135, 73] width 13 height 13
click at [672, 296] on span "MyCashflow Payments" at bounding box center [651, 295] width 83 height 11
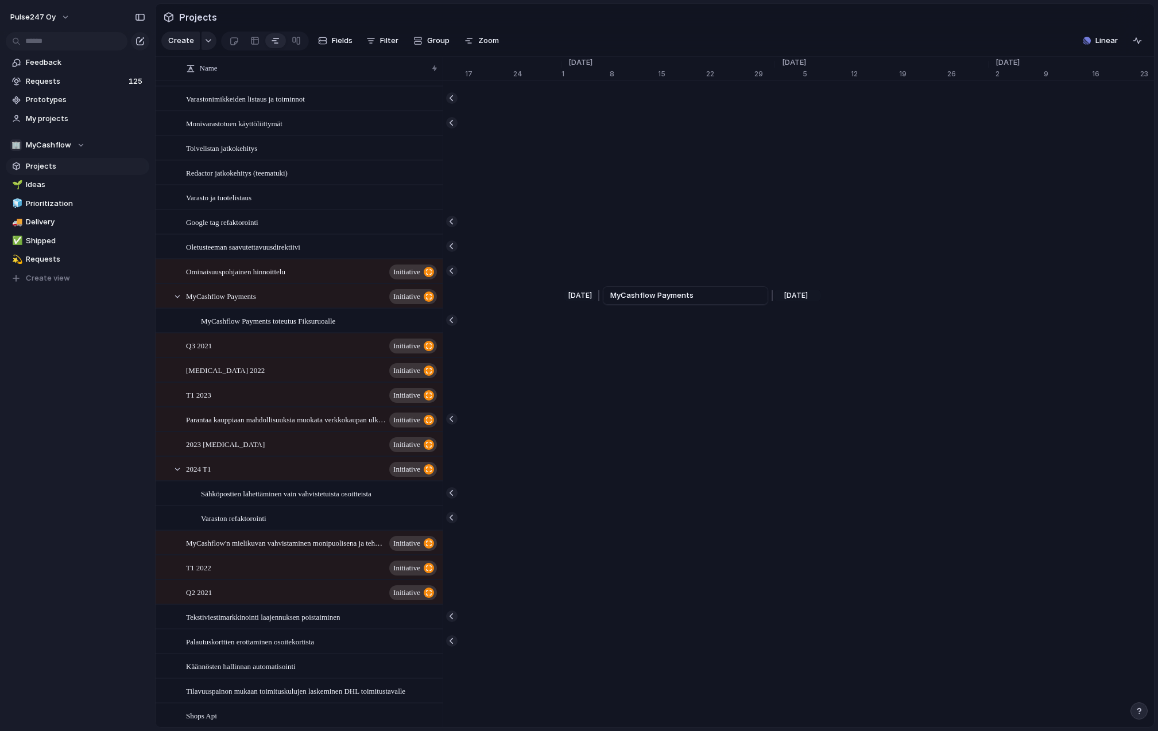
click at [627, 295] on span "MyCashflow Payments" at bounding box center [651, 295] width 83 height 11
click at [627, 289] on link "MyCashflow Payments" at bounding box center [685, 295] width 150 height 17
click at [628, 289] on link "MyCashflow Payments" at bounding box center [685, 295] width 150 height 17
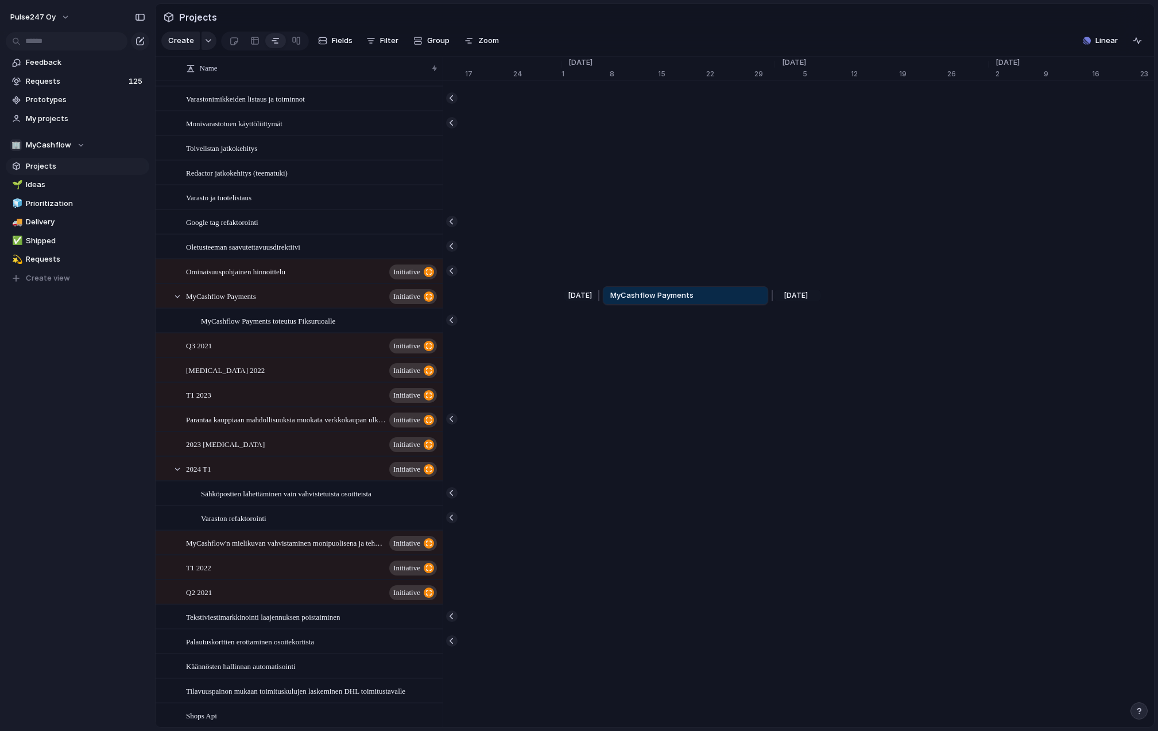
click at [628, 289] on link "MyCashflow Payments" at bounding box center [685, 295] width 150 height 17
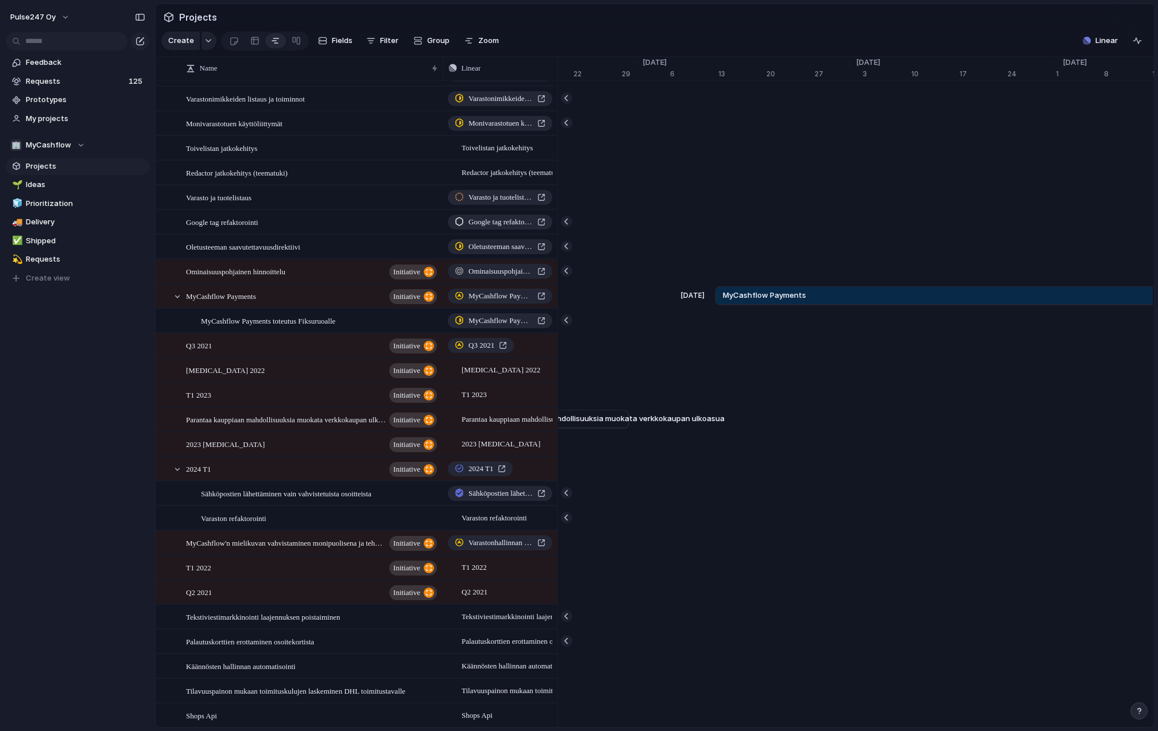
drag, startPoint x: 978, startPoint y: 297, endPoint x: 596, endPoint y: 297, distance: 381.7
click at [596, 297] on div "[DATE] MyCashflow Payments [DATE]" at bounding box center [532, 296] width 15305 height 25
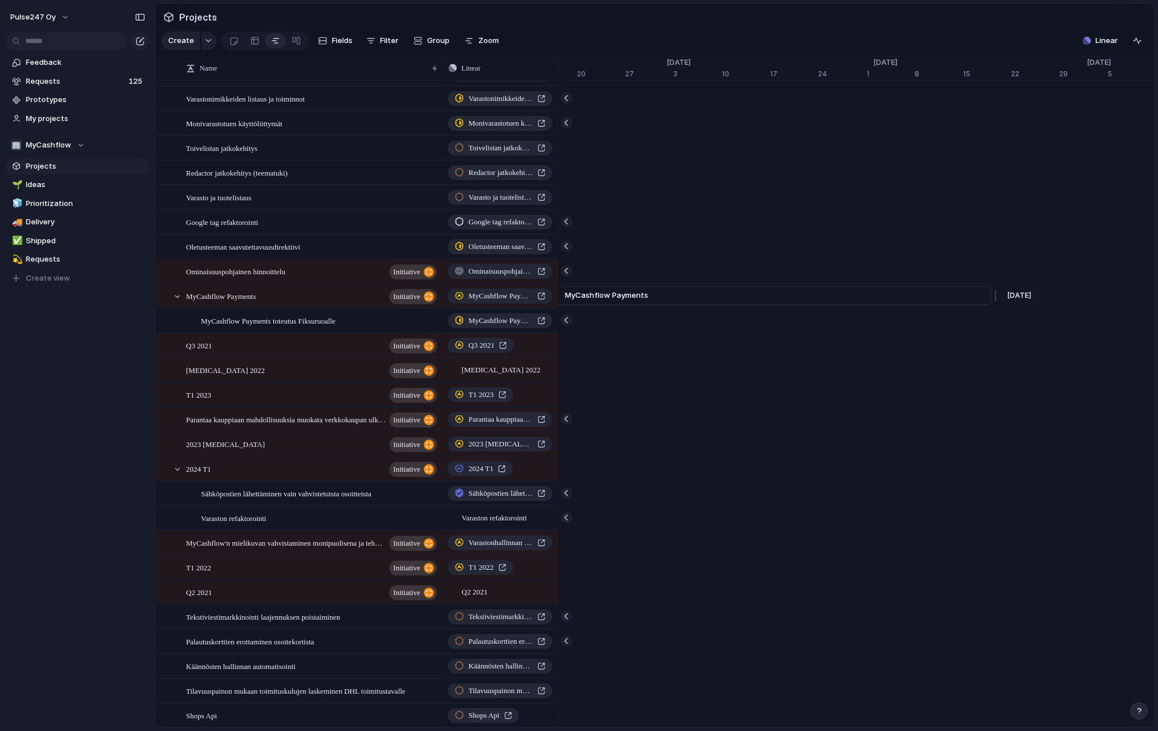
scroll to position [0, 7987]
click at [721, 293] on link "MyCashflow Payments" at bounding box center [681, 295] width 529 height 17
click at [607, 292] on span "MyCashflow Payments" at bounding box center [606, 295] width 83 height 11
click at [236, 293] on span "MyCashflow Payments" at bounding box center [221, 295] width 70 height 13
